Goal: Information Seeking & Learning: Understand process/instructions

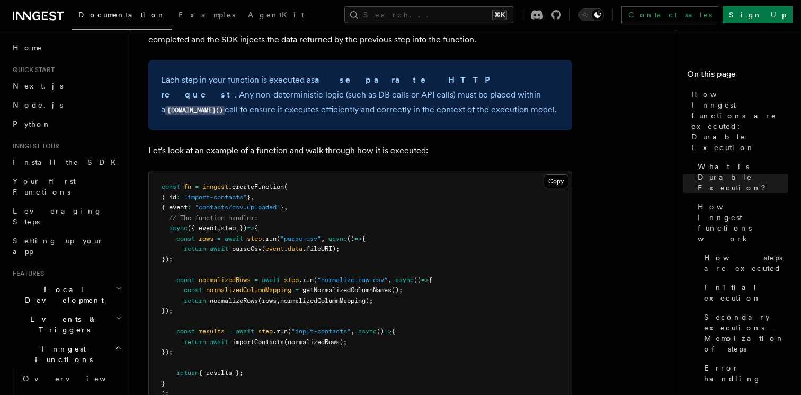
scroll to position [953, 0]
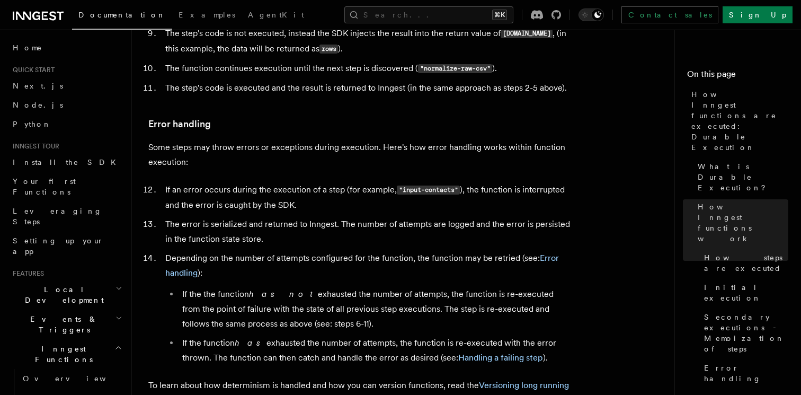
scroll to position [1736, 0]
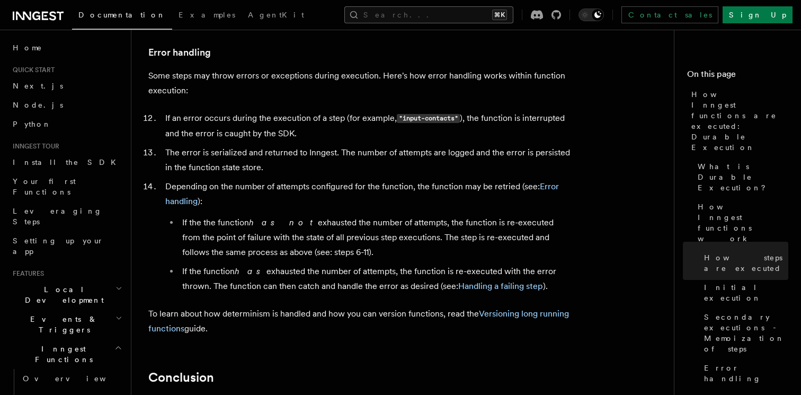
click at [428, 15] on button "Search... ⌘K" at bounding box center [428, 14] width 169 height 17
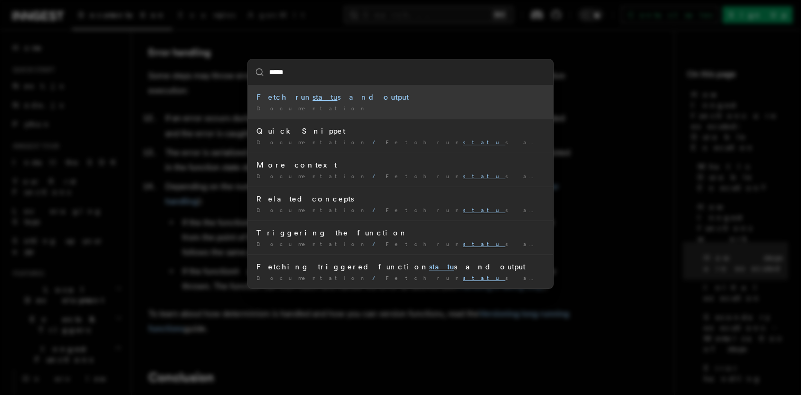
type input "******"
click at [328, 105] on div "Documentation /" at bounding box center [400, 108] width 288 height 8
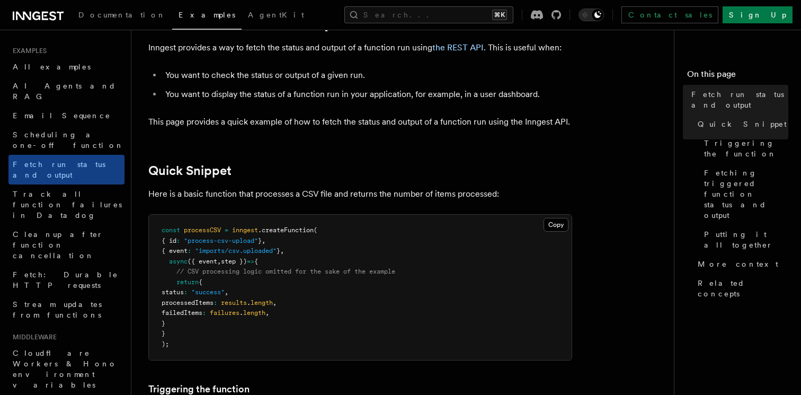
scroll to position [60, 0]
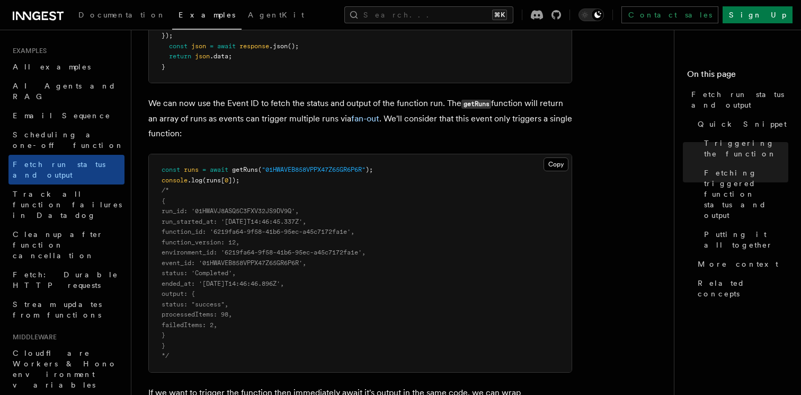
scroll to position [840, 0]
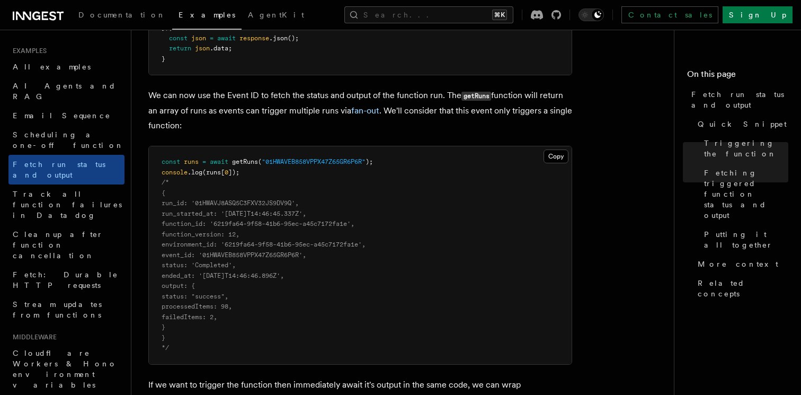
click at [248, 179] on pre "const runs = await getRuns ( "01HWAVEB858VPPX47Z65GR6P6R" ); console .log (runs…" at bounding box center [360, 255] width 423 height 218
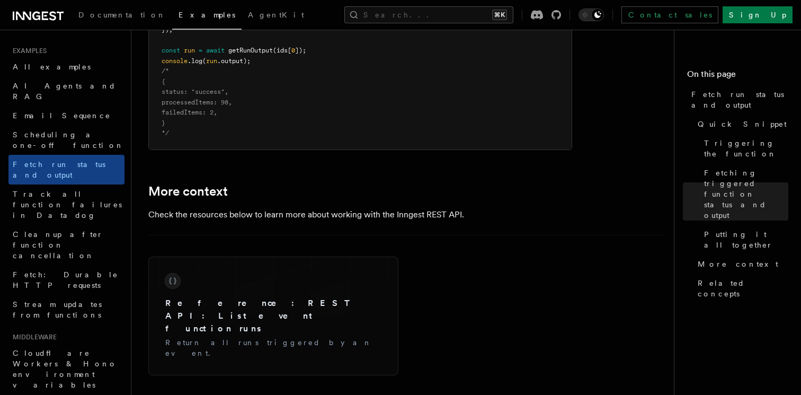
scroll to position [1549, 0]
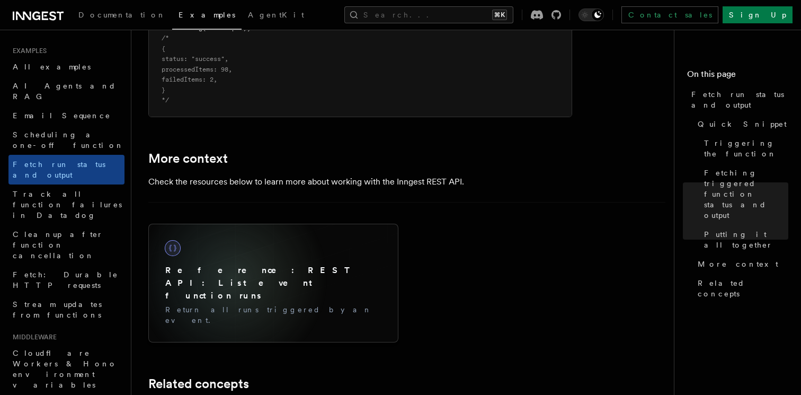
click at [232, 304] on p "Return all runs triggered by an event." at bounding box center [273, 314] width 216 height 21
